Goal: Information Seeking & Learning: Learn about a topic

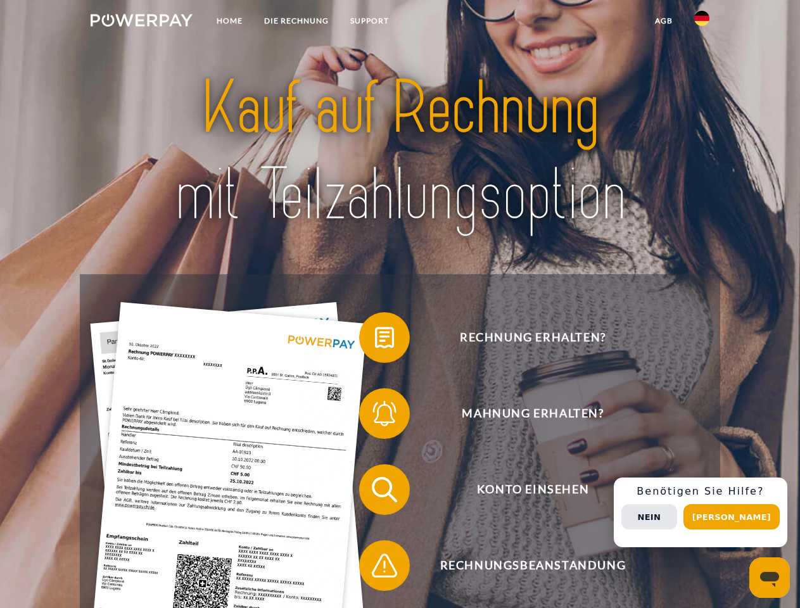
click at [141, 22] on img at bounding box center [142, 20] width 102 height 13
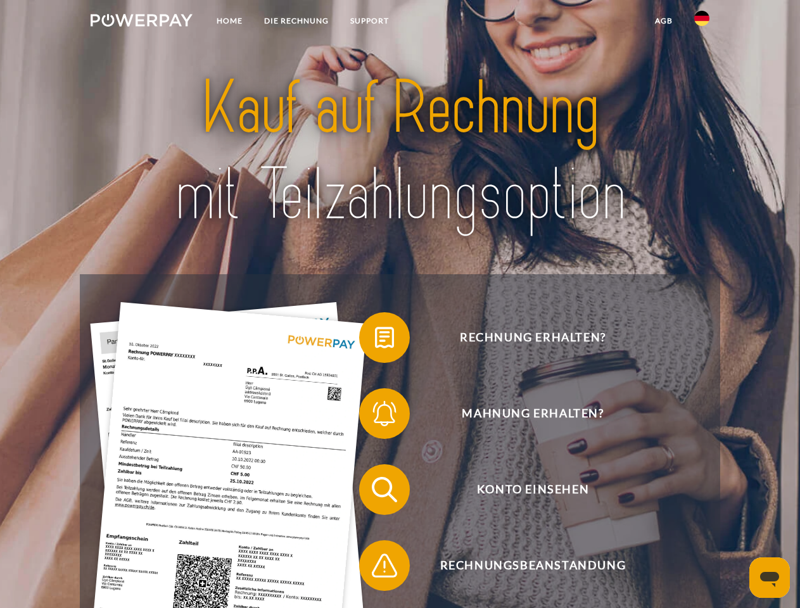
click at [701, 22] on img at bounding box center [701, 18] width 15 height 15
click at [663, 21] on link "agb" at bounding box center [663, 20] width 39 height 23
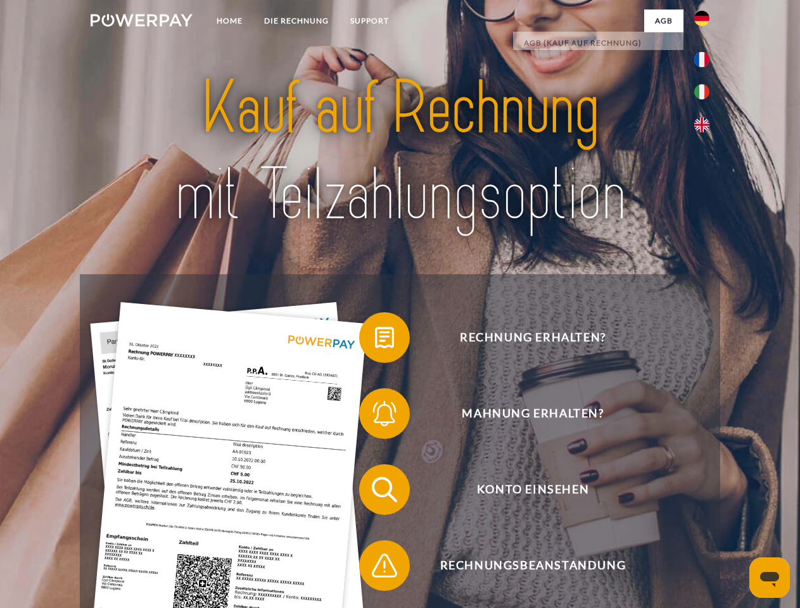
click at [375, 340] on span at bounding box center [365, 337] width 63 height 63
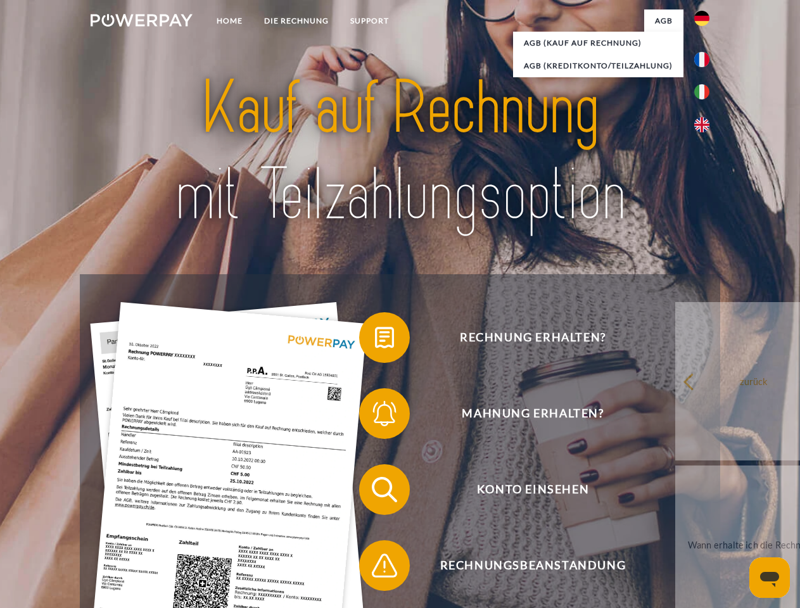
click at [375, 416] on span at bounding box center [365, 413] width 63 height 63
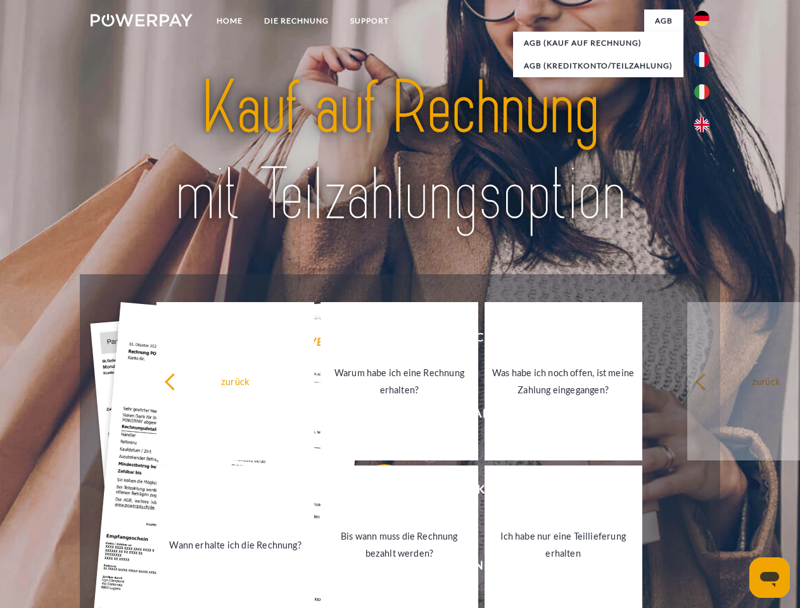
click at [375, 492] on link "Bis wann muss die Rechnung bezahlt werden?" at bounding box center [399, 544] width 158 height 158
click at [375, 568] on span at bounding box center [365, 565] width 63 height 63
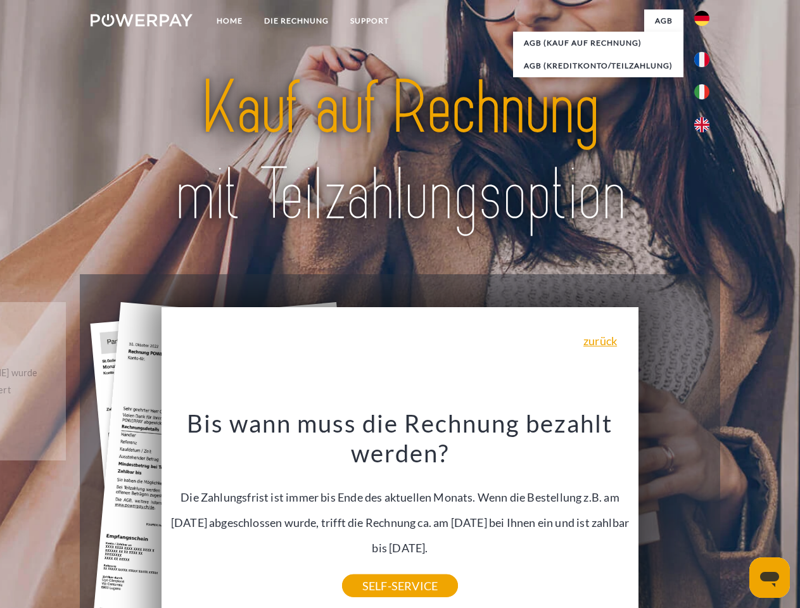
click at [705, 512] on div "Rechnung erhalten? Mahnung erhalten? Konto einsehen" at bounding box center [399, 527] width 639 height 506
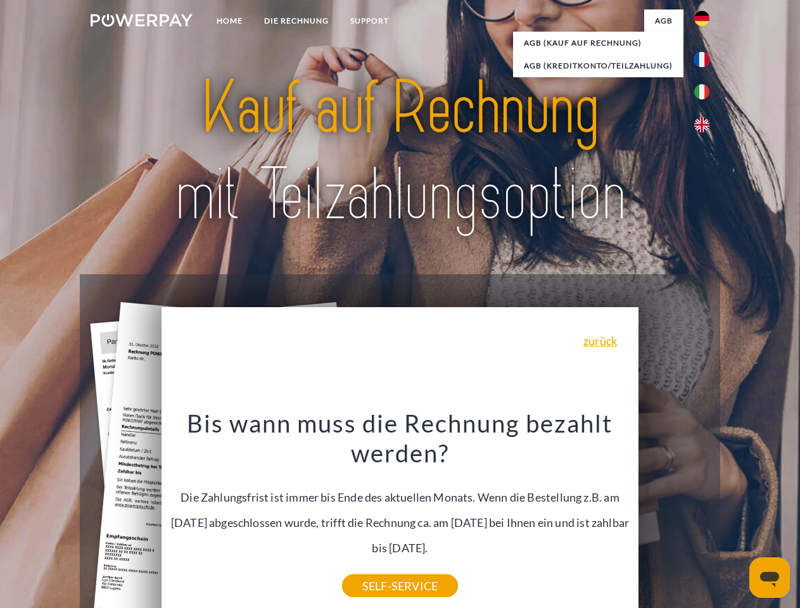
click at [674, 515] on span "Konto einsehen" at bounding box center [532, 489] width 310 height 51
click at [736, 517] on header "Home DIE RECHNUNG SUPPORT" at bounding box center [400, 437] width 800 height 874
